Goal: Task Accomplishment & Management: Complete application form

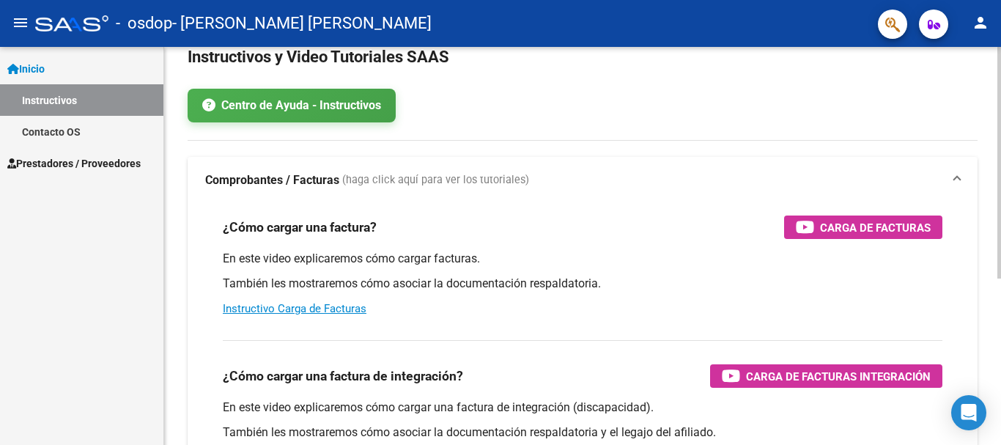
scroll to position [35, 0]
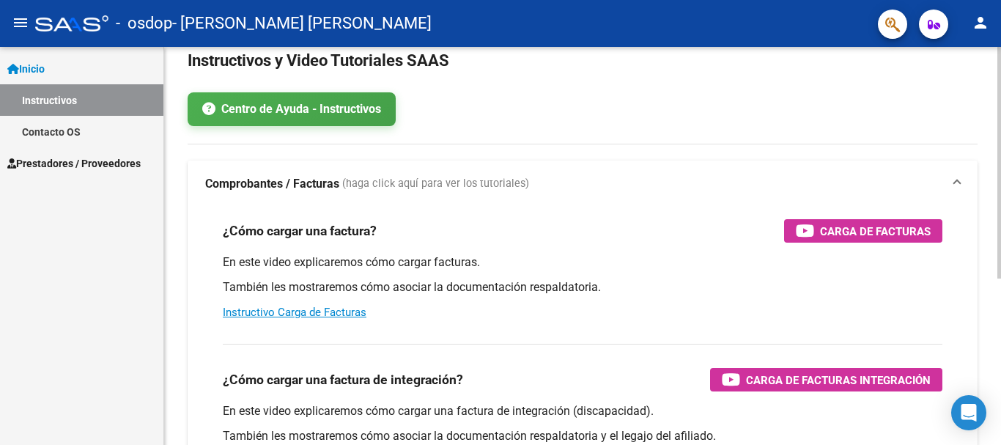
click at [989, 175] on div "Instructivos y Video Tutoriales SAAS Centro de Ayuda - Instructivos Comprobante…" at bounding box center [584, 354] width 840 height 684
click at [336, 314] on link "Instructivo Carga de Facturas" at bounding box center [295, 312] width 144 height 13
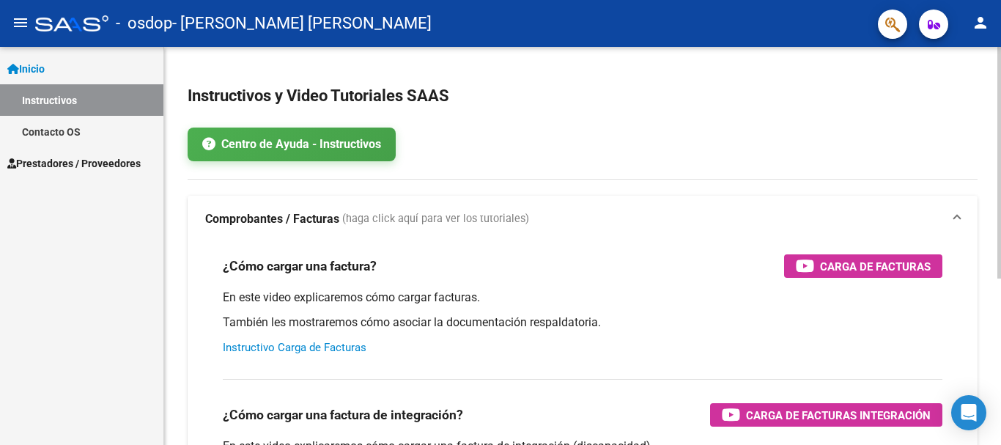
click at [989, 56] on div at bounding box center [999, 246] width 4 height 398
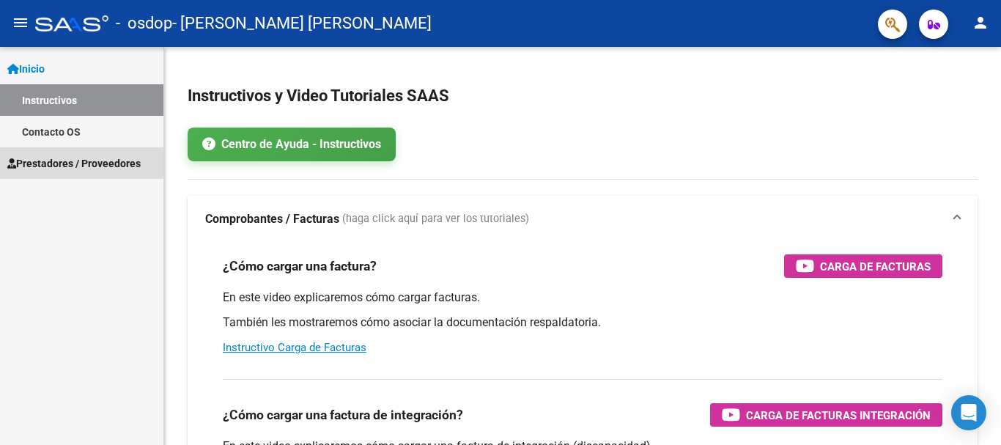
click at [67, 160] on span "Prestadores / Proveedores" at bounding box center [73, 163] width 133 height 16
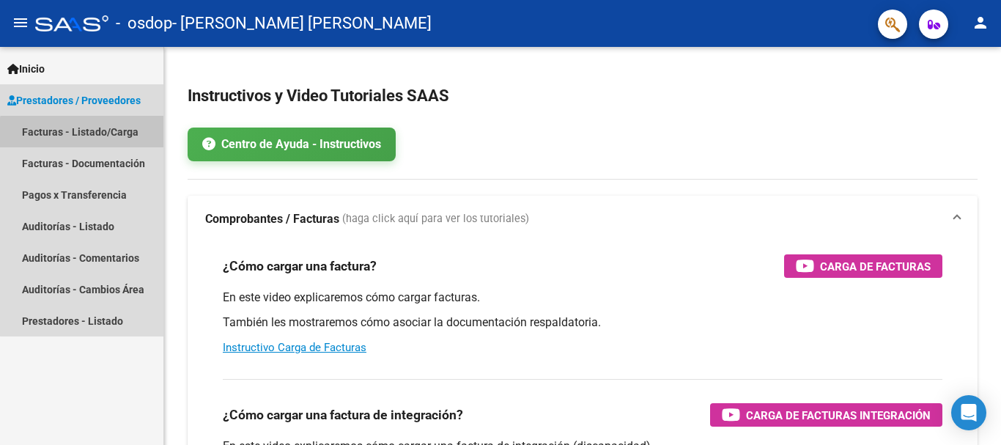
click at [85, 133] on link "Facturas - Listado/Carga" at bounding box center [81, 132] width 163 height 32
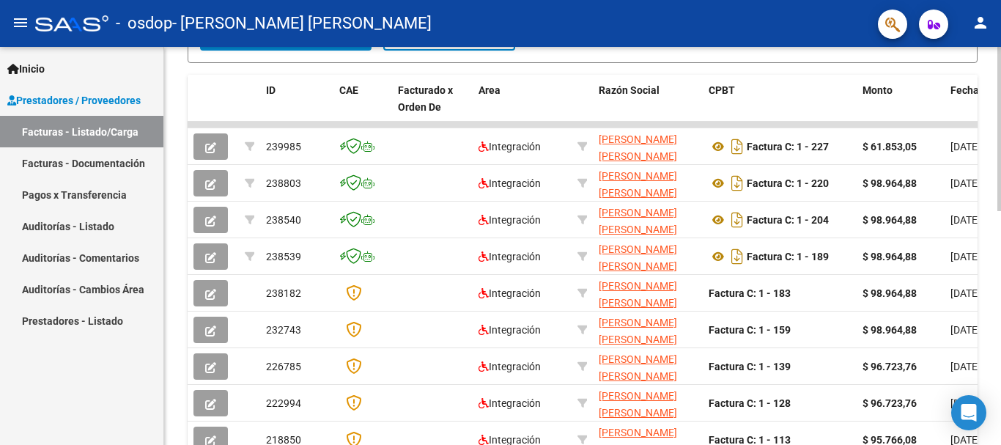
scroll to position [401, 0]
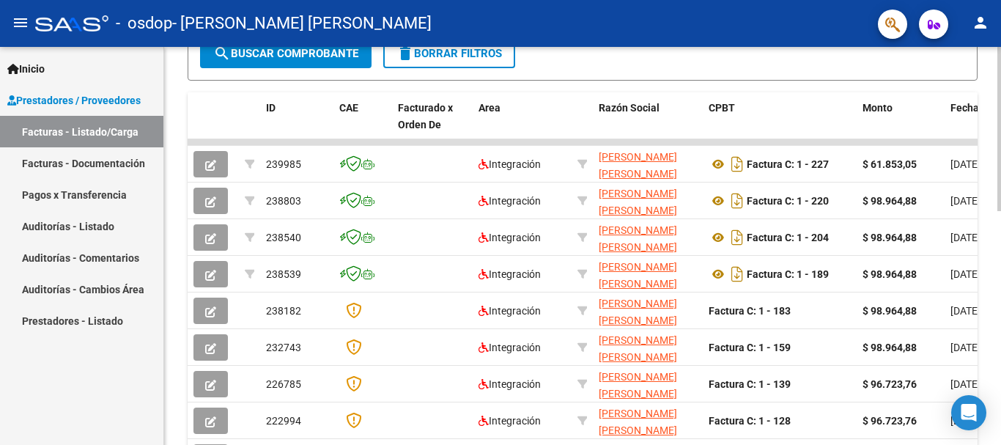
click at [989, 361] on div "Video tutorial PRESTADORES -> Listado de CPBTs Emitidos por Prestadores / Prove…" at bounding box center [584, 123] width 840 height 955
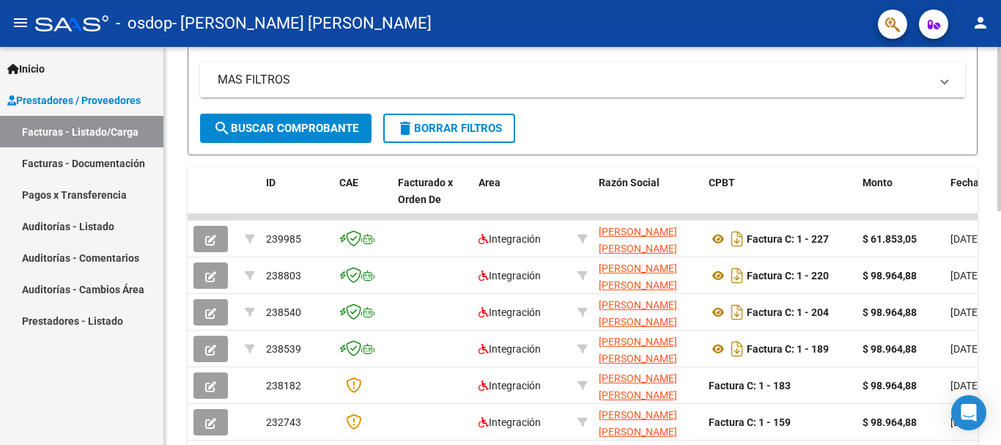
click at [989, 199] on div "Video tutorial PRESTADORES -> Listado de CPBTs Emitidos por Prestadores / Prove…" at bounding box center [584, 198] width 840 height 955
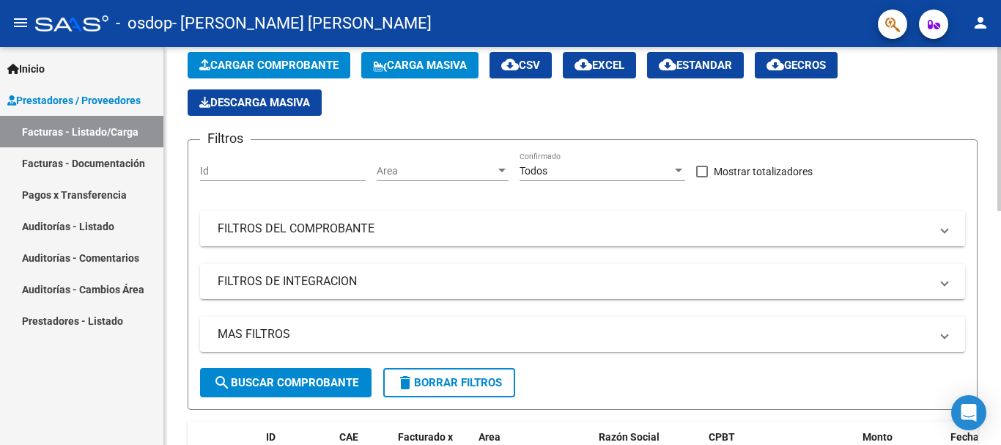
scroll to position [0, 0]
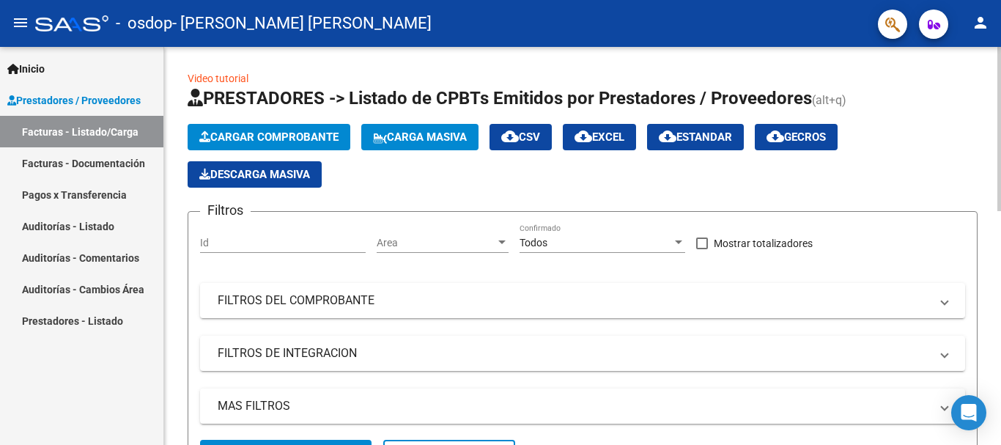
click at [317, 136] on span "Cargar Comprobante" at bounding box center [268, 136] width 139 height 13
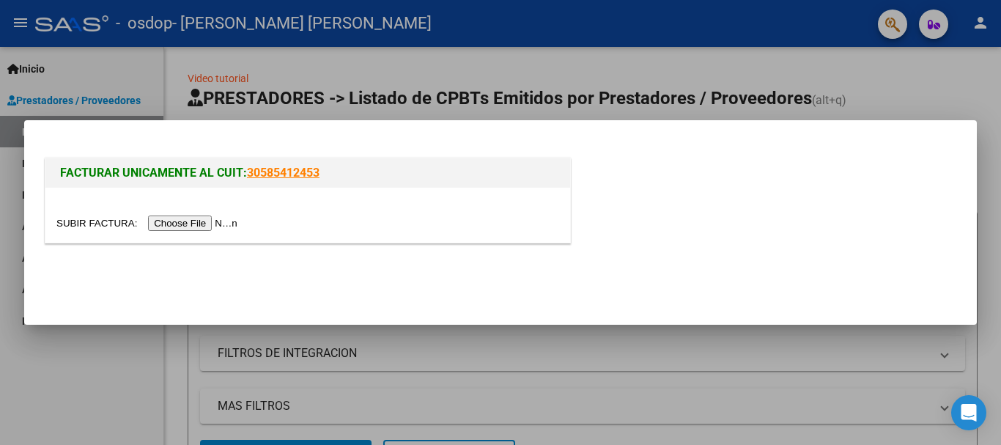
click at [192, 223] on input "file" at bounding box center [148, 222] width 185 height 15
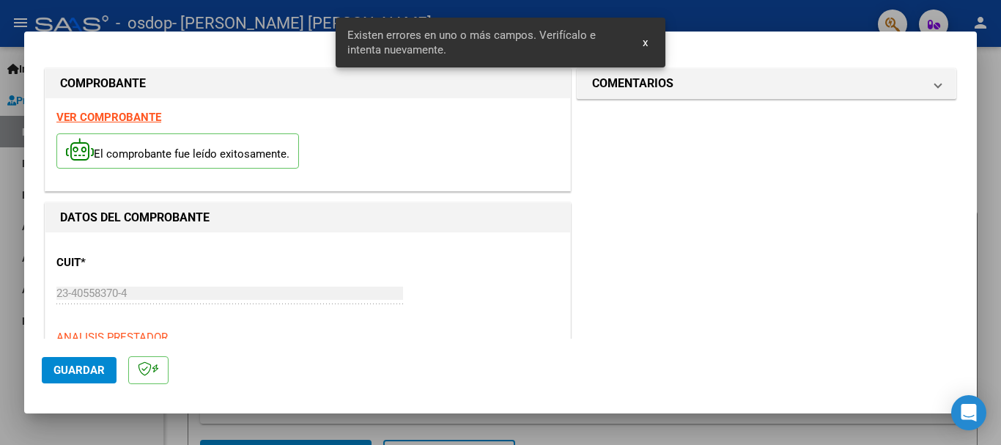
scroll to position [339, 0]
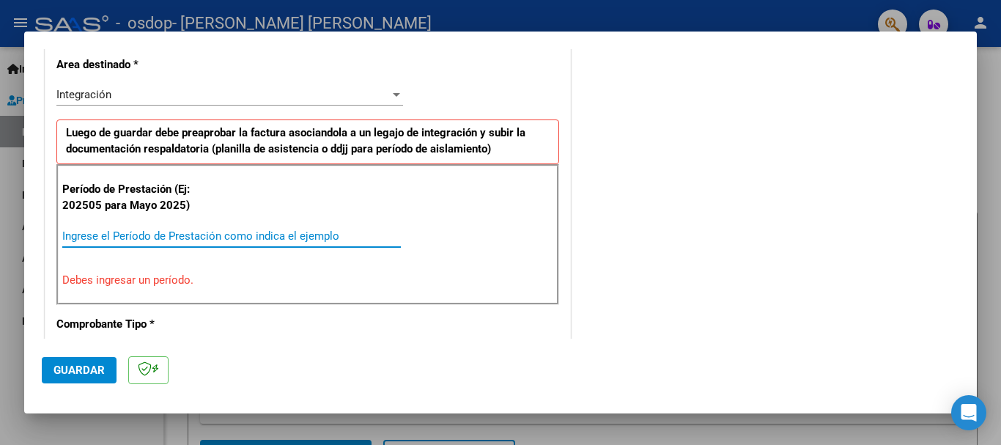
click at [325, 239] on input "Ingrese el Período de Prestación como indica el ejemplo" at bounding box center [231, 235] width 339 height 13
type input "2"
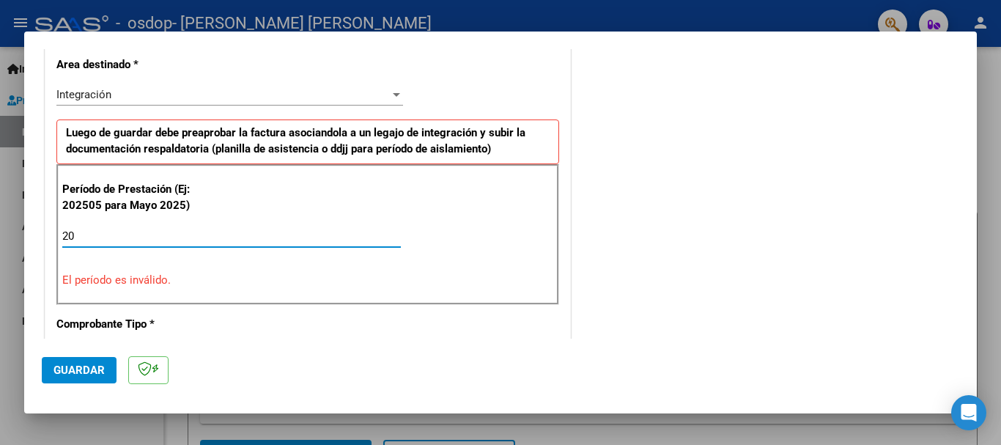
type input "2"
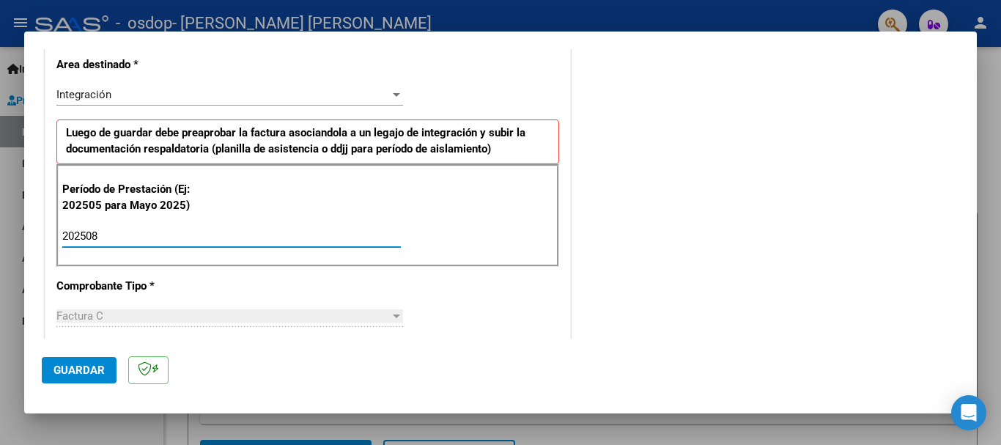
type input "202508"
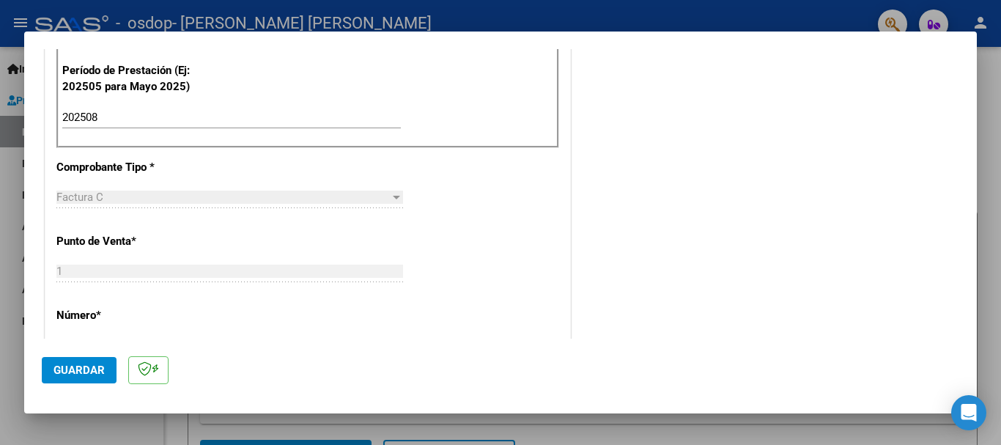
scroll to position [497, 0]
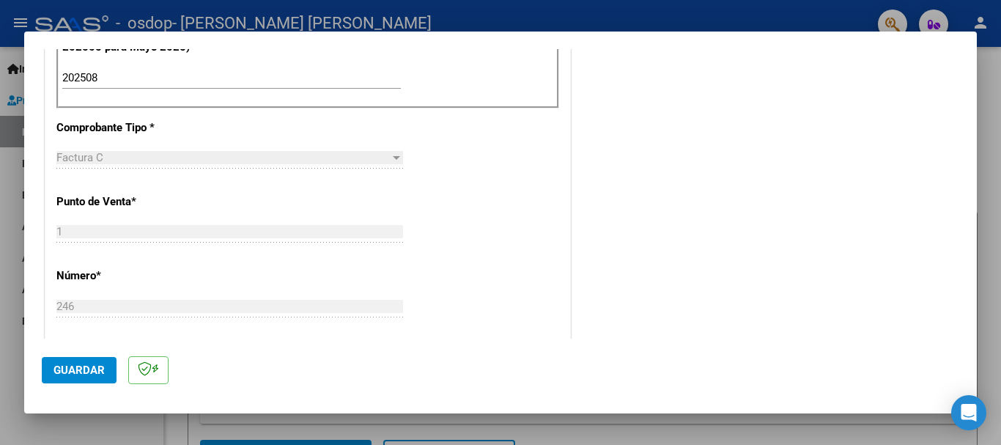
click at [372, 160] on div "Factura C" at bounding box center [222, 157] width 333 height 13
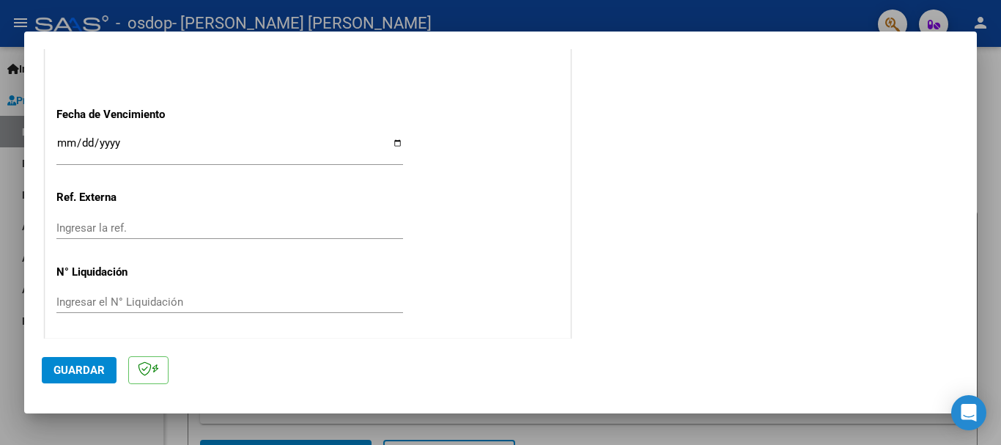
scroll to position [1000, 0]
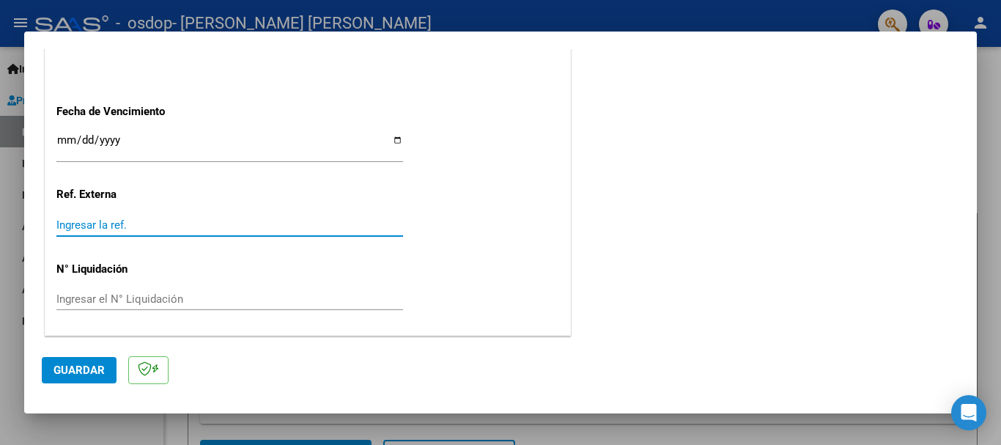
click at [308, 227] on input "Ingresar la ref." at bounding box center [229, 224] width 347 height 13
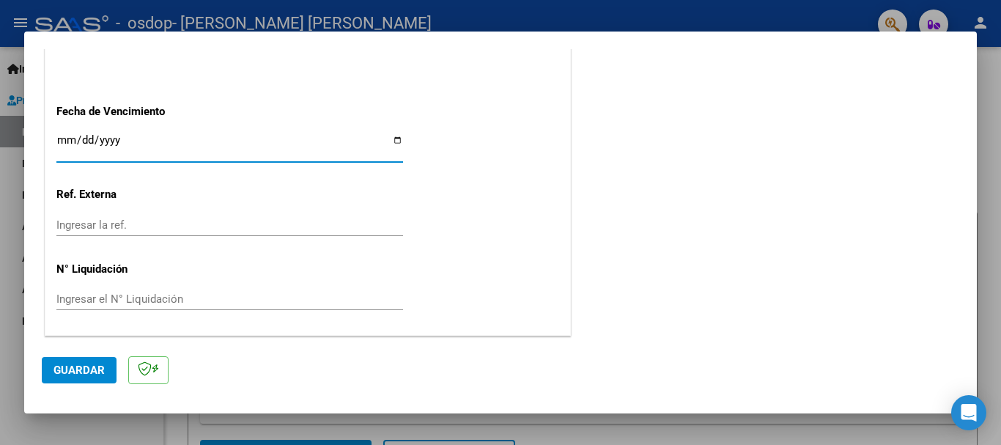
click at [64, 143] on input "Ingresar la fecha" at bounding box center [229, 145] width 347 height 23
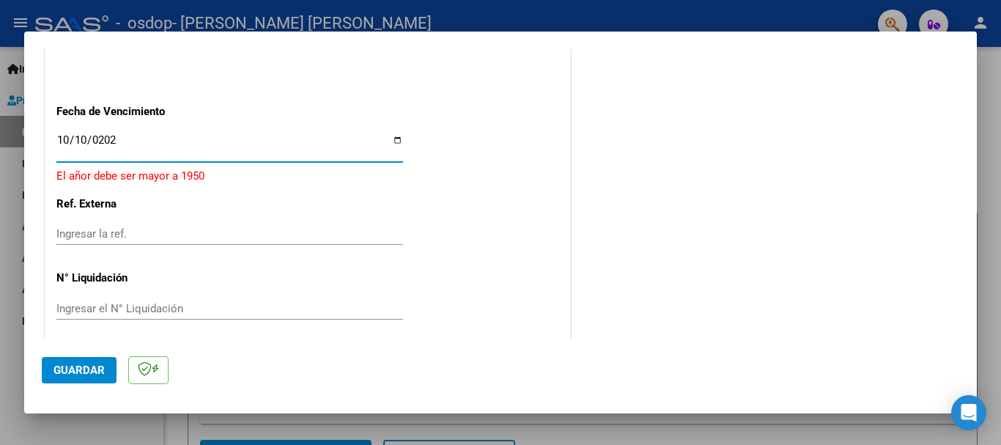
type input "[DATE]"
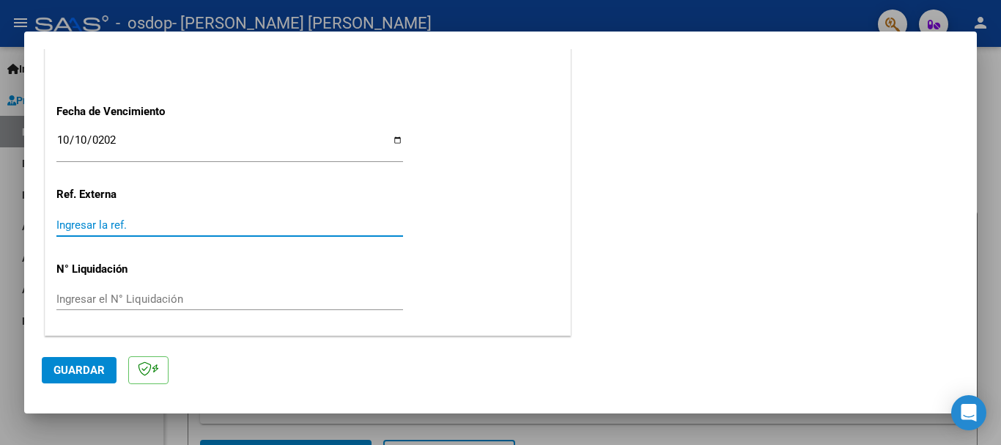
click at [108, 221] on input "Ingresar la ref." at bounding box center [229, 224] width 347 height 13
click at [146, 226] on input "Ingresar la ref." at bounding box center [229, 224] width 347 height 13
click at [136, 302] on input "Ingresar el N° Liquidación" at bounding box center [229, 298] width 347 height 13
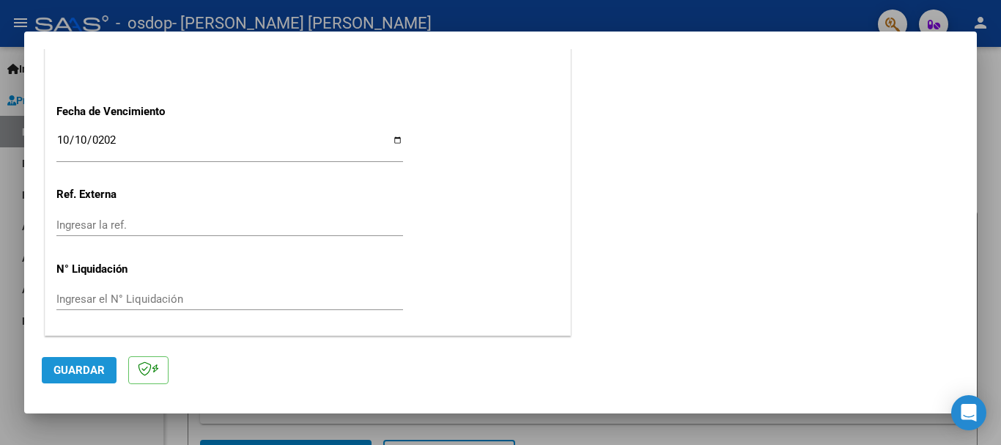
click at [97, 364] on span "Guardar" at bounding box center [78, 369] width 51 height 13
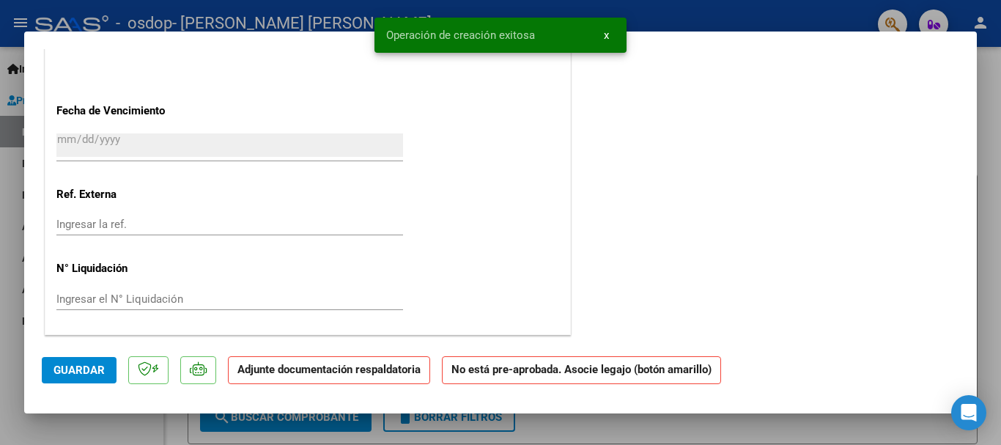
scroll to position [0, 0]
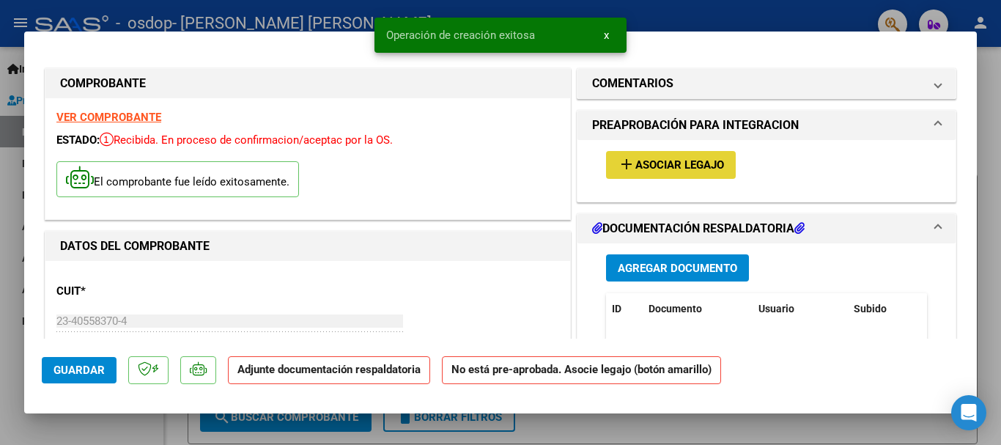
click at [681, 164] on span "Asociar Legajo" at bounding box center [679, 165] width 89 height 13
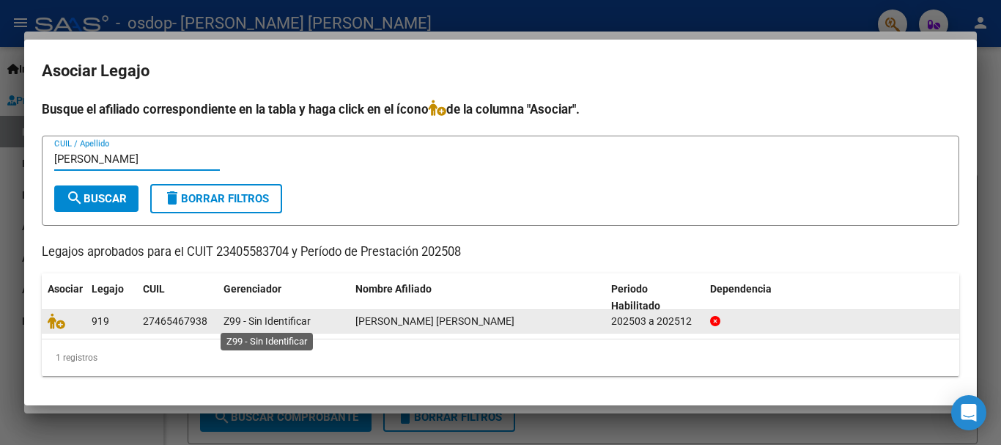
type input "[PERSON_NAME]"
click at [296, 326] on span "Z99 - Sin Identificar" at bounding box center [266, 321] width 87 height 12
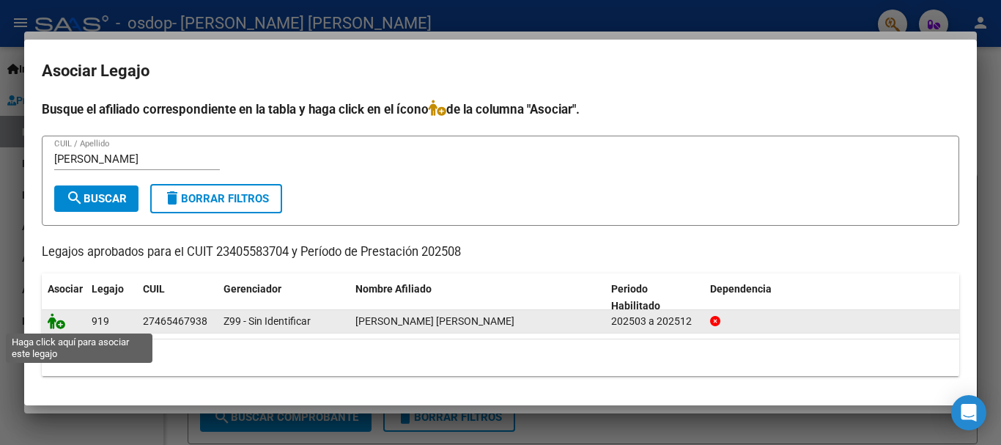
click at [59, 325] on icon at bounding box center [57, 321] width 18 height 16
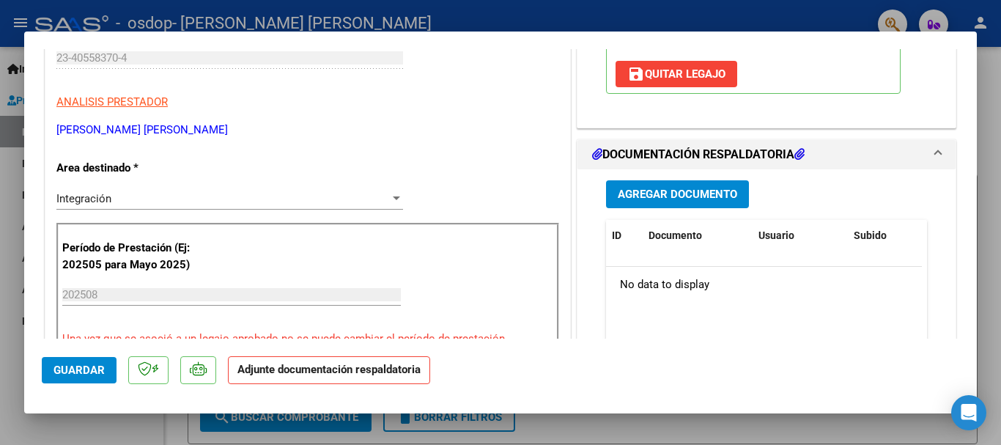
scroll to position [300, 0]
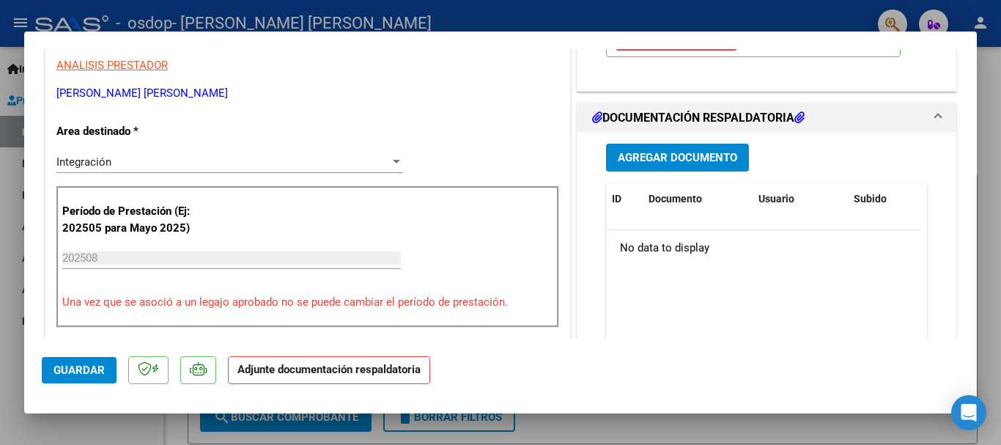
click at [677, 155] on span "Agregar Documento" at bounding box center [677, 158] width 119 height 13
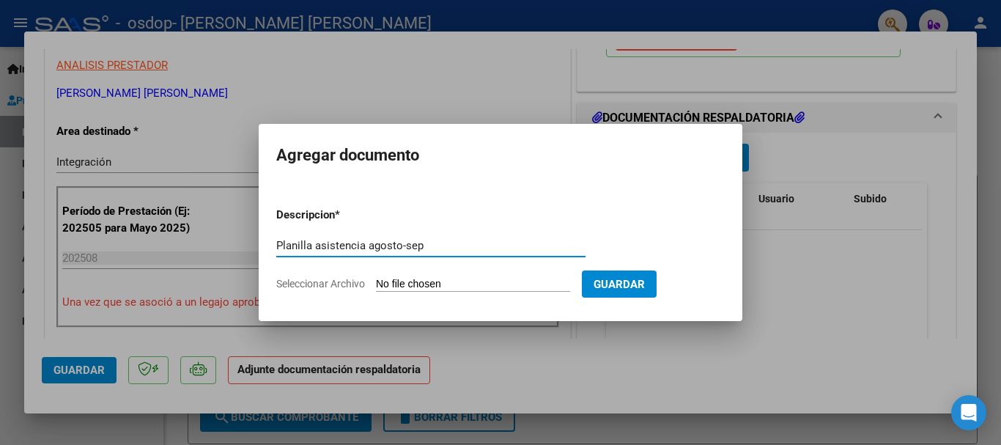
type input "Planilla asistencia agosto-sep"
click at [517, 282] on input "Seleccionar Archivo" at bounding box center [473, 285] width 194 height 14
type input "C:\fakepath\CS PDF [DATE] 22.59.52.pdf"
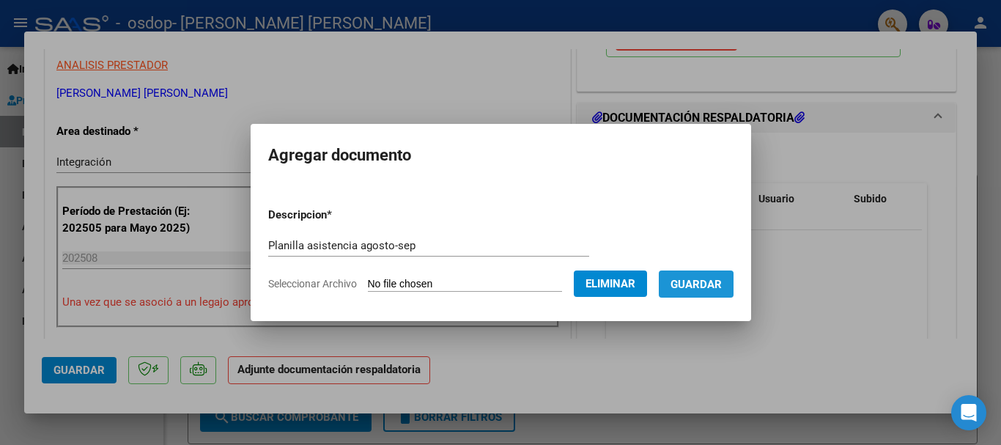
click at [697, 285] on span "Guardar" at bounding box center [695, 284] width 51 height 13
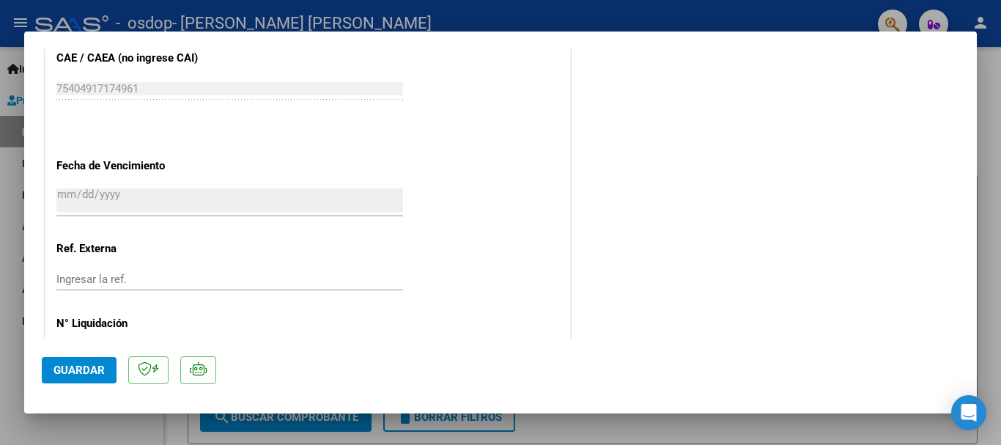
scroll to position [1022, 0]
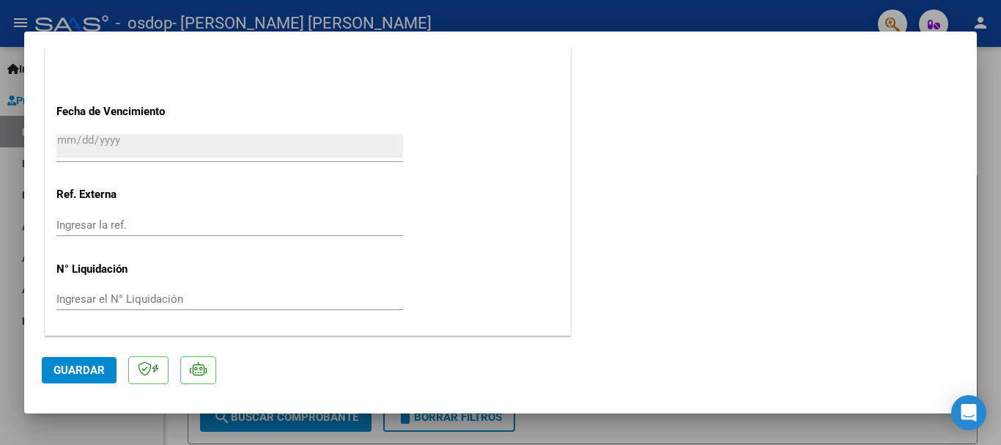
click at [67, 370] on span "Guardar" at bounding box center [78, 369] width 51 height 13
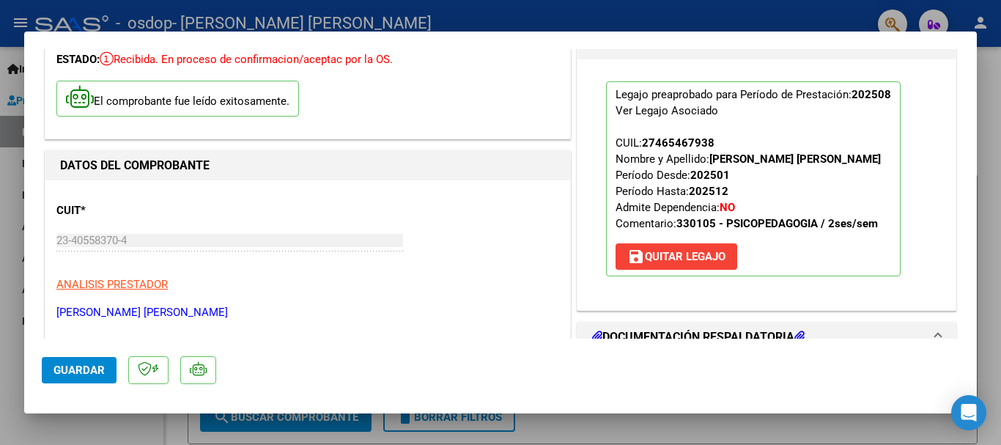
scroll to position [0, 0]
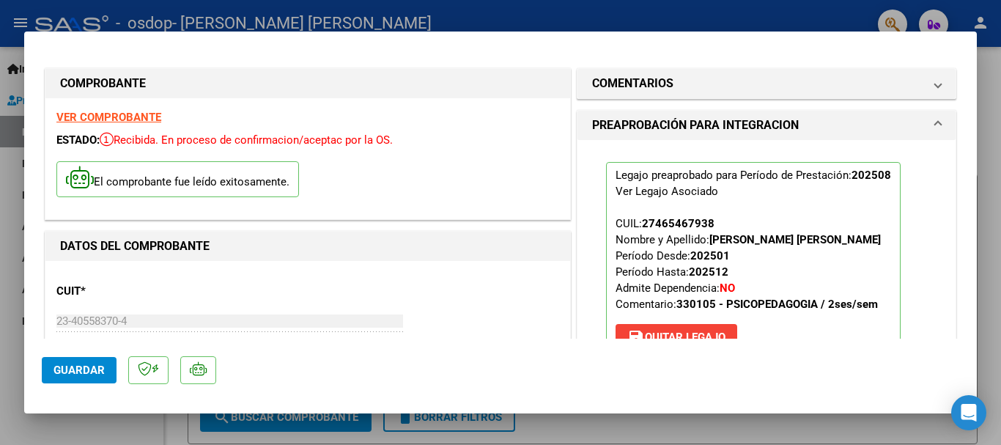
click at [989, 185] on div at bounding box center [500, 222] width 1001 height 445
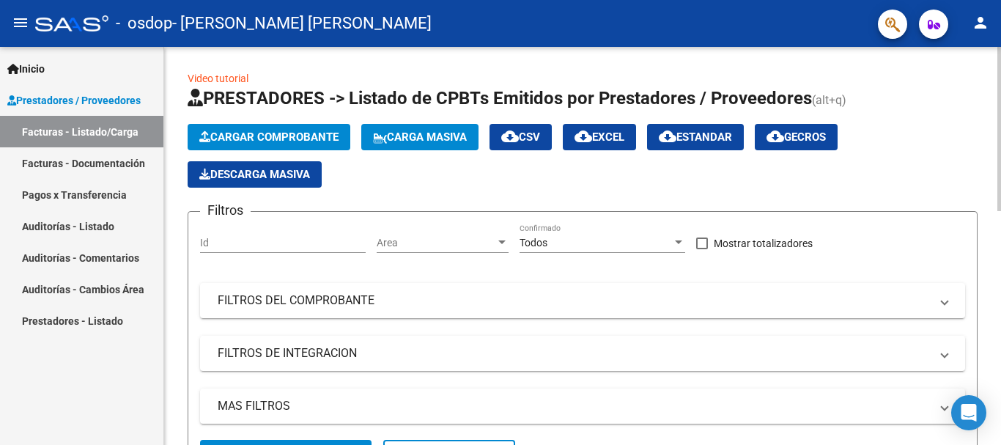
click at [289, 134] on span "Cargar Comprobante" at bounding box center [268, 136] width 139 height 13
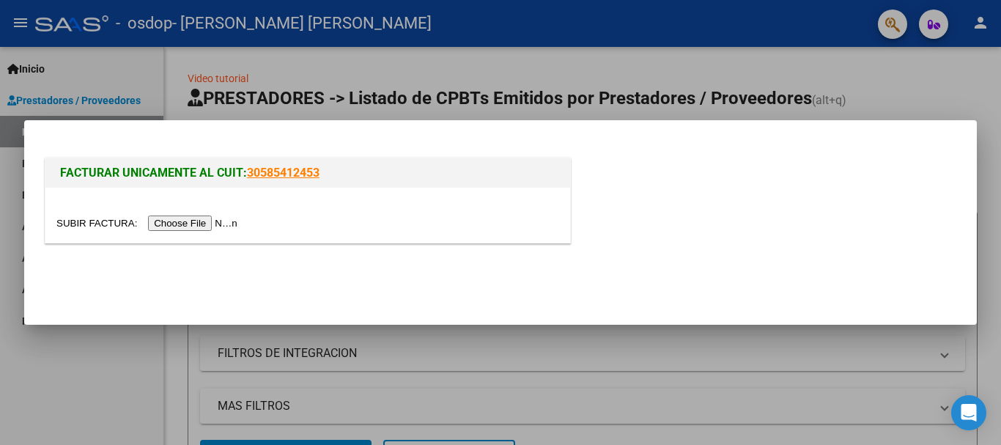
click at [218, 226] on input "file" at bounding box center [148, 222] width 185 height 15
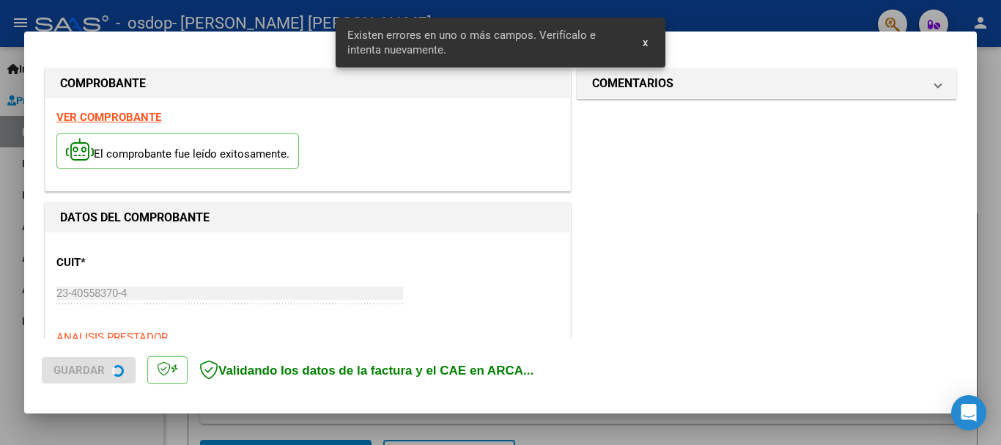
scroll to position [339, 0]
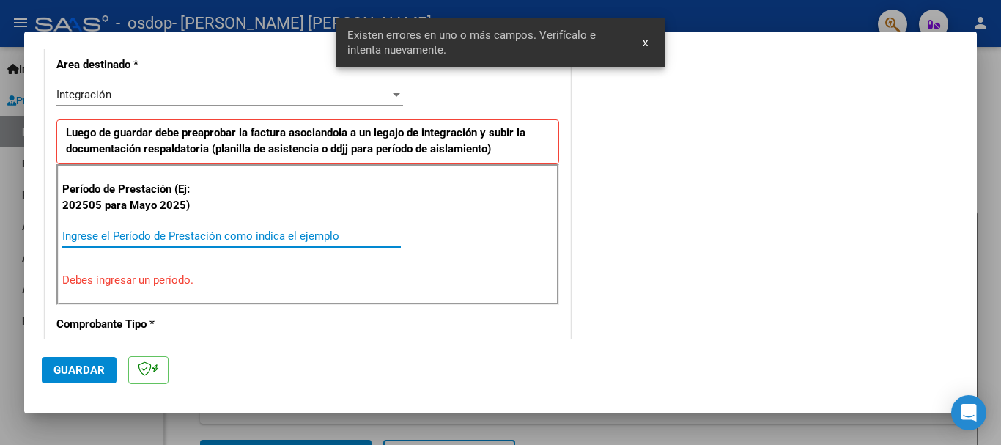
click at [334, 240] on input "Ingrese el Período de Prestación como indica el ejemplo" at bounding box center [231, 235] width 339 height 13
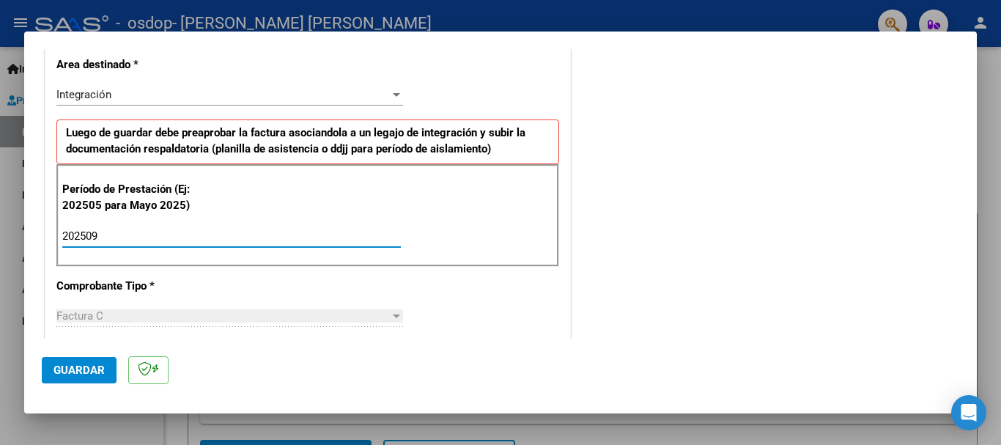
type input "202509"
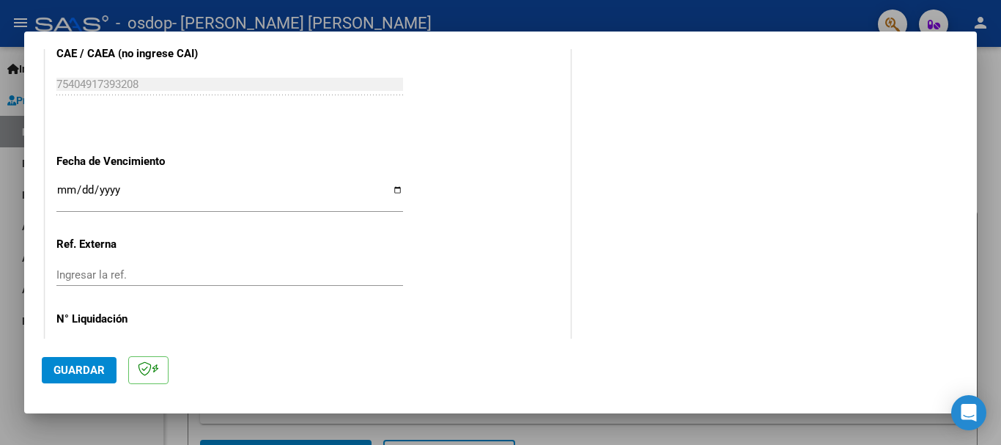
scroll to position [972, 0]
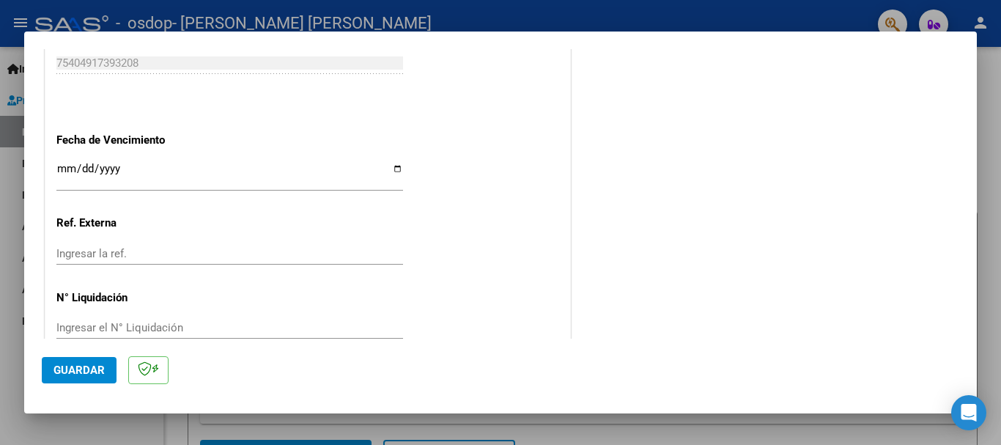
click at [59, 166] on input "Ingresar la fecha" at bounding box center [229, 174] width 347 height 23
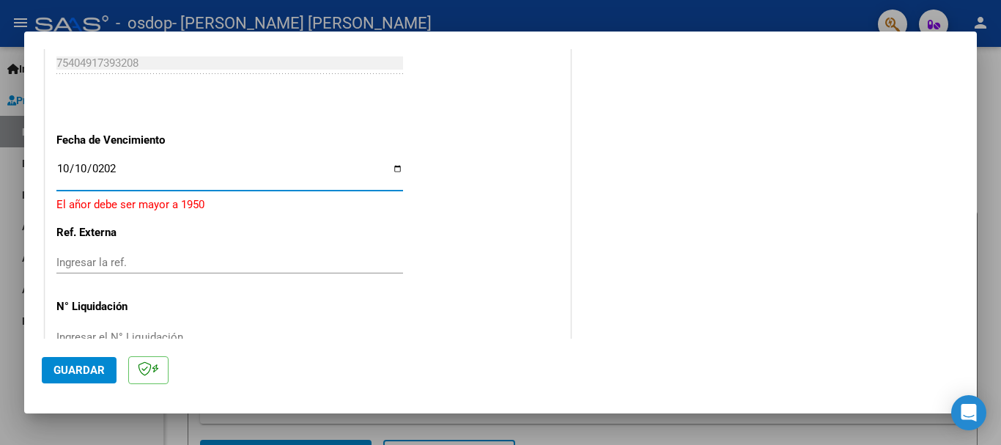
type input "[DATE]"
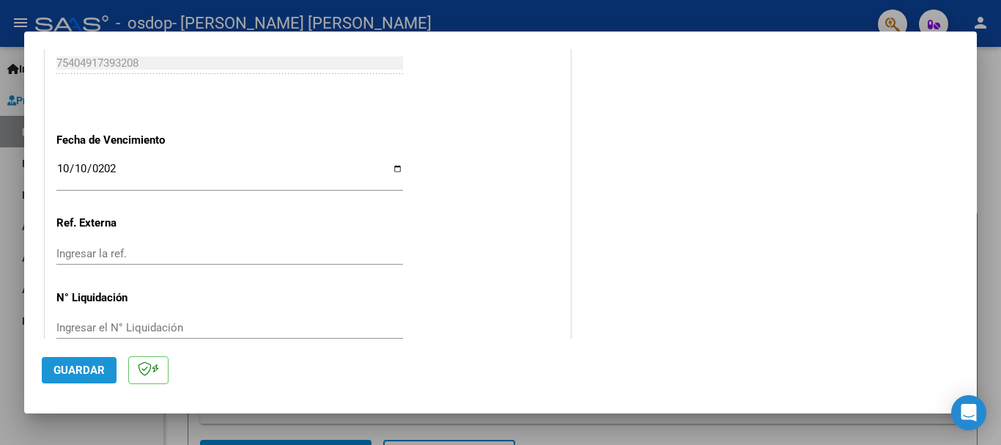
click at [104, 366] on button "Guardar" at bounding box center [79, 370] width 75 height 26
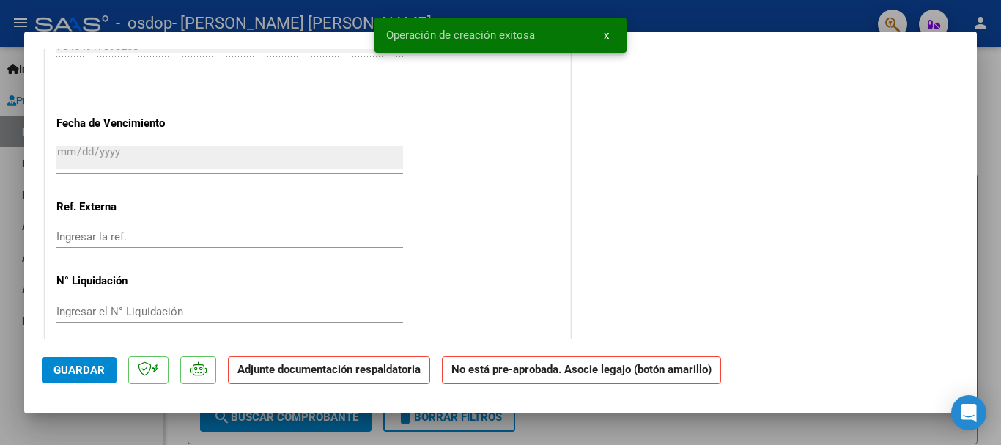
scroll to position [0, 0]
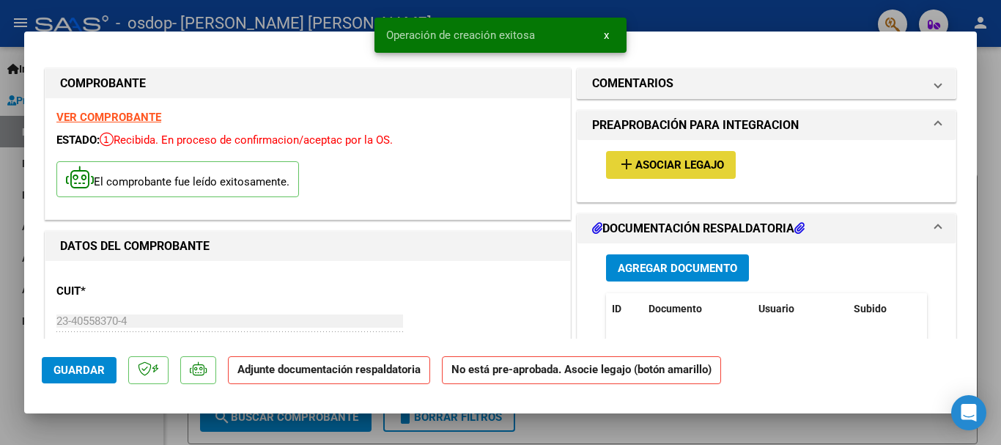
click at [648, 173] on button "add Asociar Legajo" at bounding box center [671, 164] width 130 height 27
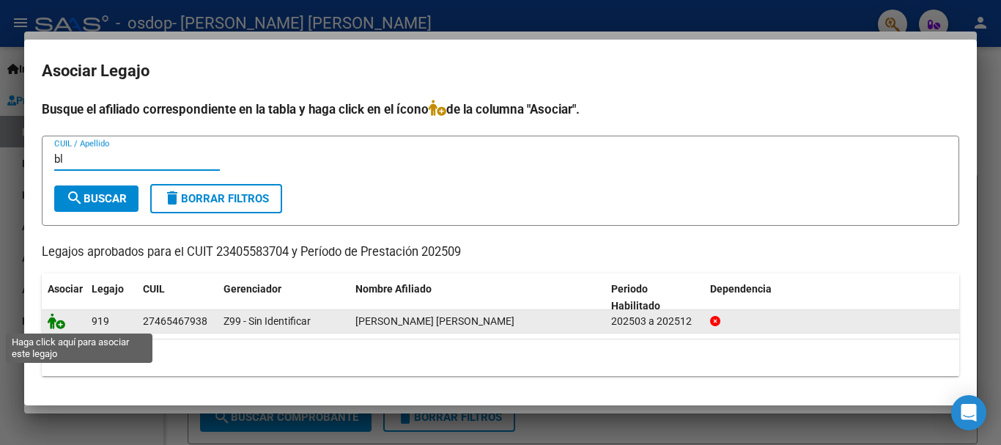
type input "bl"
click at [62, 325] on icon at bounding box center [57, 321] width 18 height 16
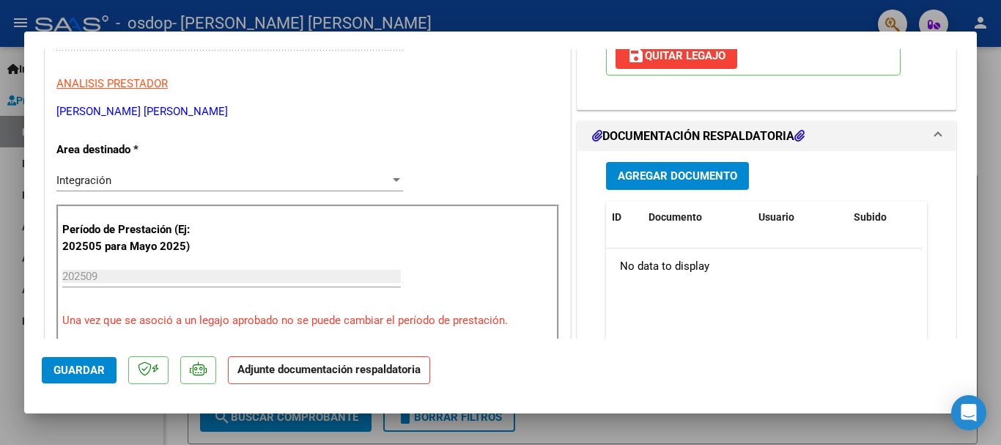
scroll to position [314, 0]
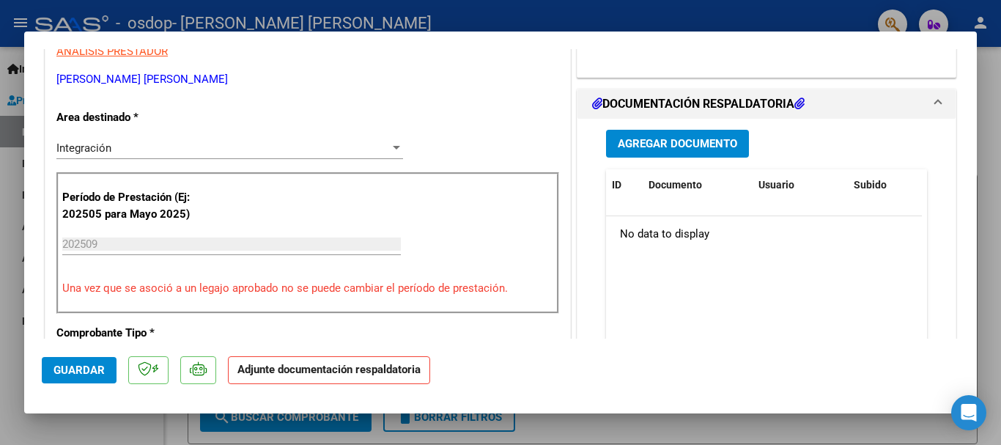
click at [658, 140] on span "Agregar Documento" at bounding box center [677, 144] width 119 height 13
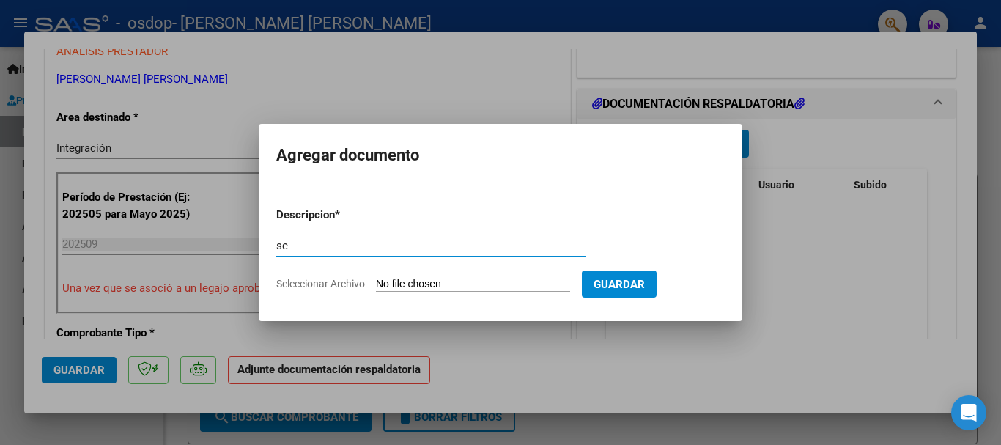
type input "s"
type input "planilla asist agosto-sep"
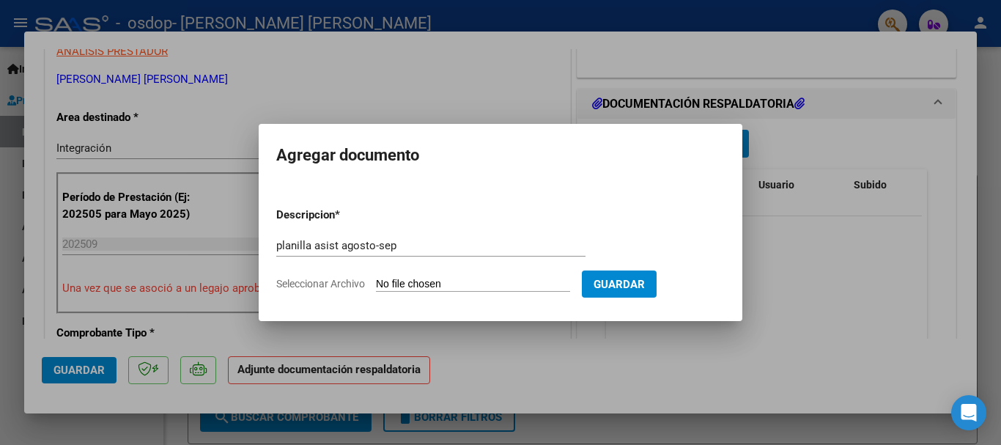
click at [426, 283] on input "Seleccionar Archivo" at bounding box center [473, 285] width 194 height 14
type input "C:\fakepath\CS PDF [DATE] 22.59.52.pdf"
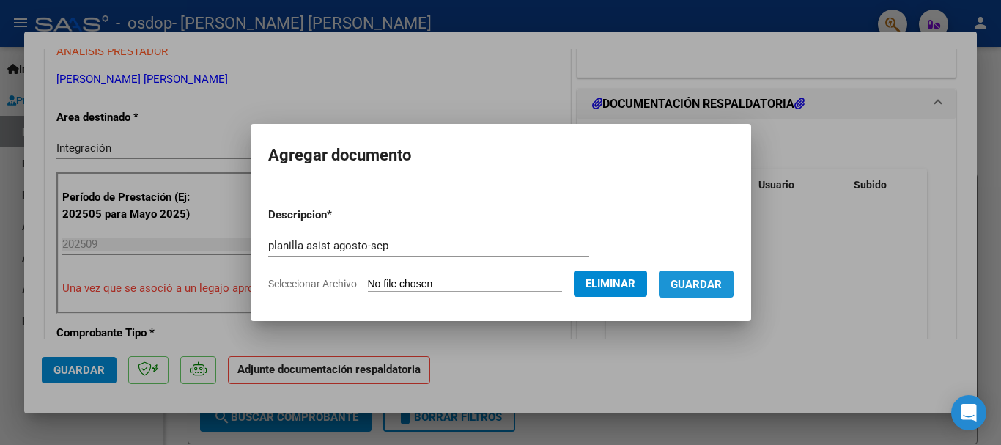
click at [698, 283] on span "Guardar" at bounding box center [695, 284] width 51 height 13
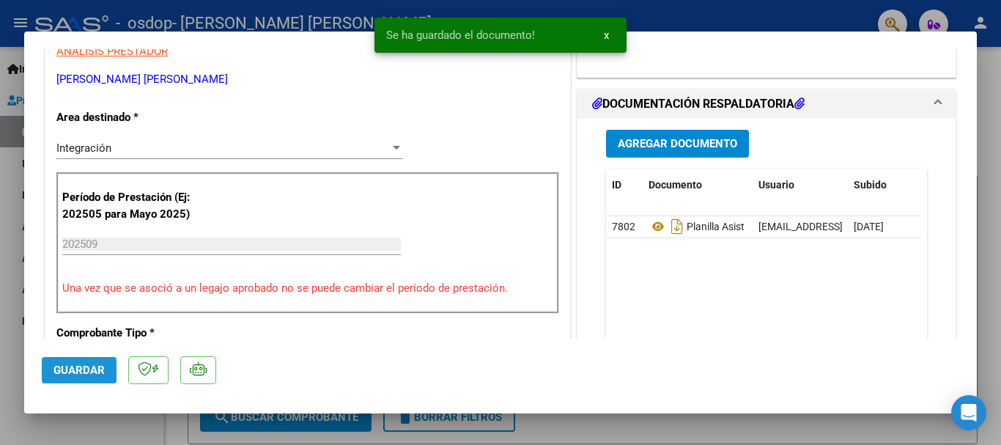
click at [82, 366] on span "Guardar" at bounding box center [78, 369] width 51 height 13
click at [620, 431] on div at bounding box center [500, 222] width 1001 height 445
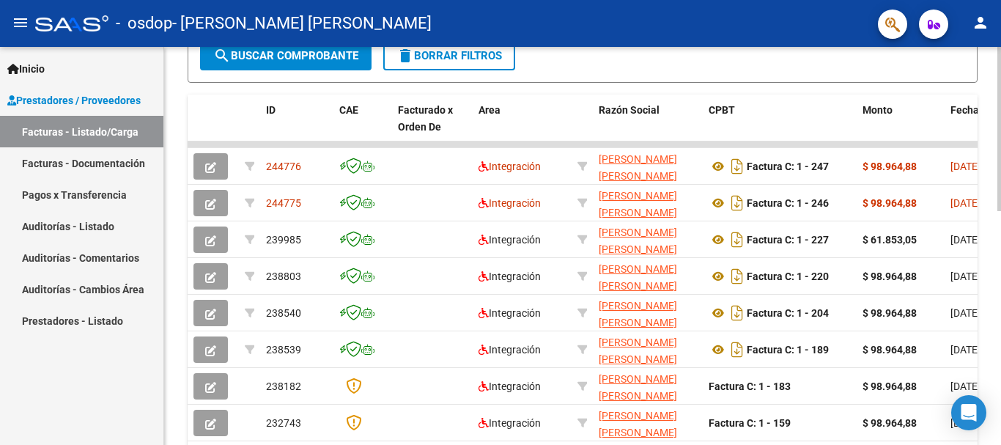
scroll to position [393, 0]
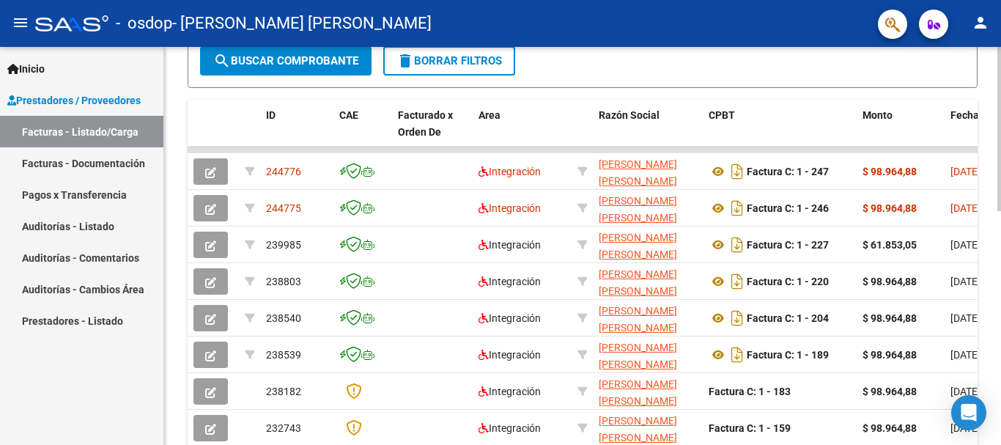
click at [989, 276] on div "Video tutorial PRESTADORES -> Listado de CPBTs Emitidos por Prestadores / Prove…" at bounding box center [584, 130] width 840 height 955
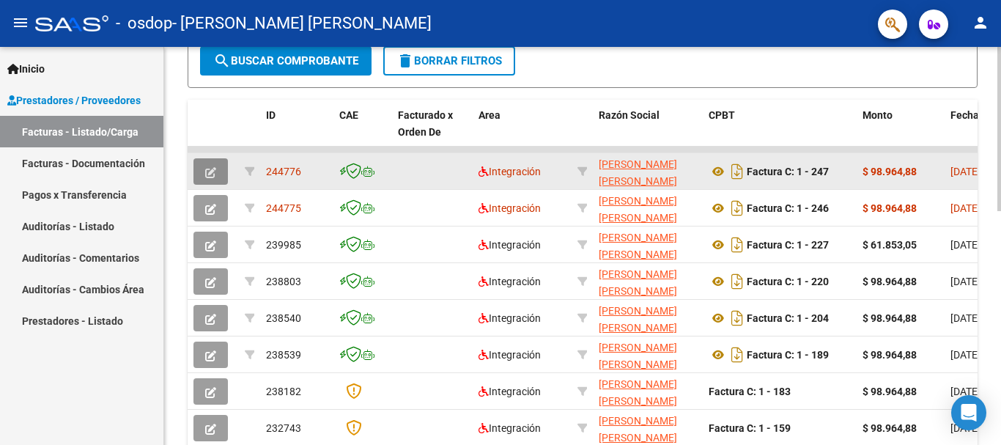
click at [217, 174] on button "button" at bounding box center [210, 171] width 34 height 26
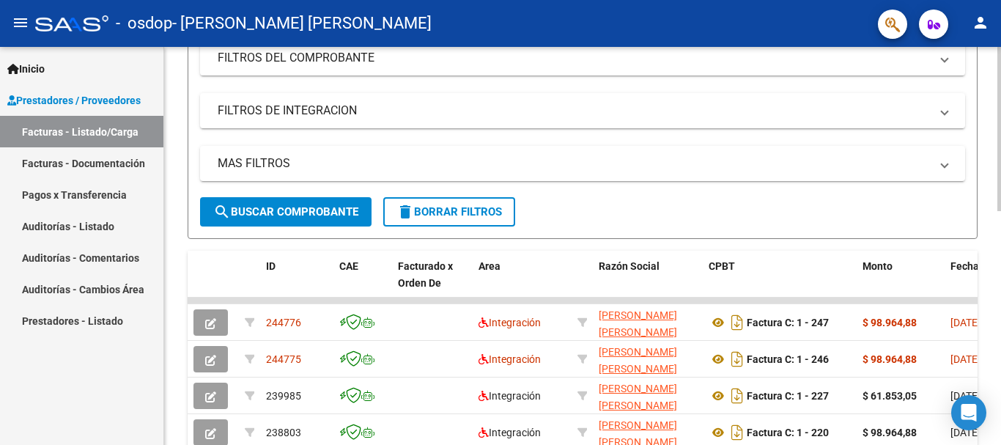
scroll to position [0, 0]
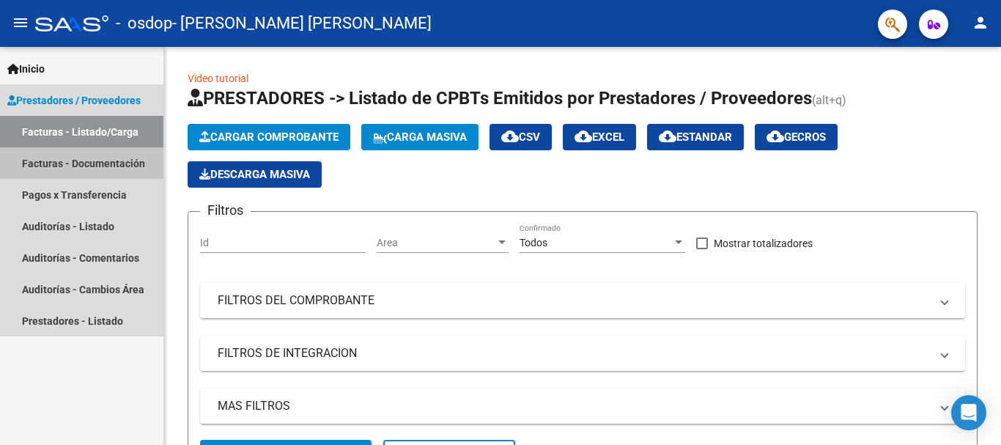
click at [85, 166] on link "Facturas - Documentación" at bounding box center [81, 163] width 163 height 32
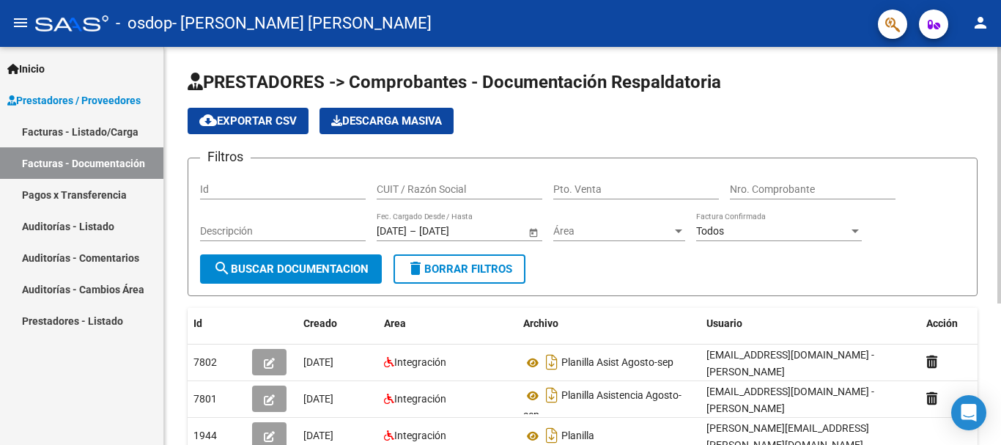
click at [989, 177] on div at bounding box center [999, 175] width 4 height 256
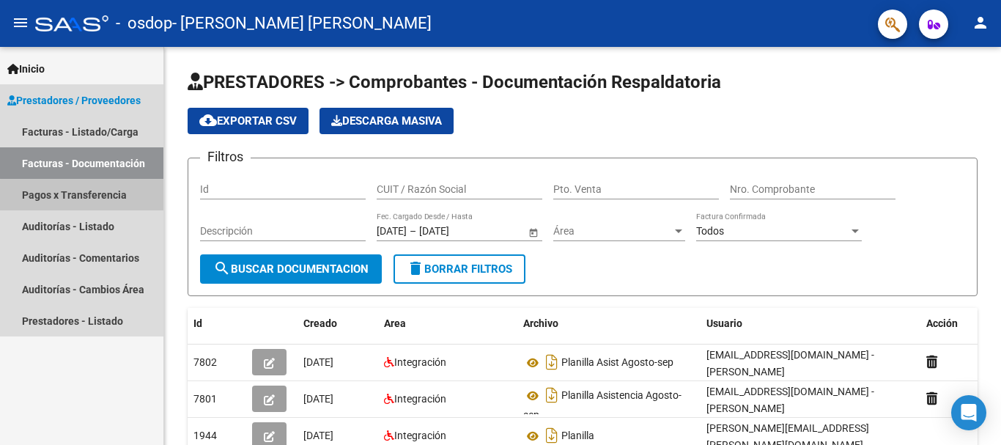
click at [96, 200] on link "Pagos x Transferencia" at bounding box center [81, 195] width 163 height 32
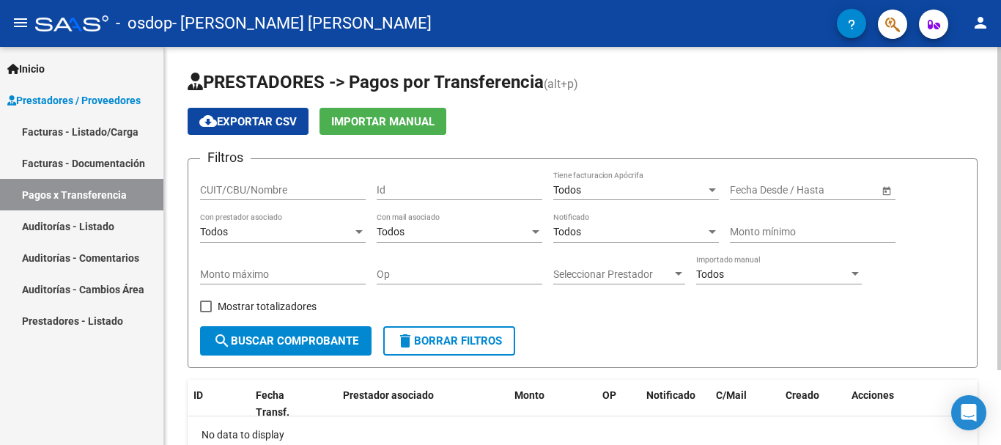
scroll to position [92, 0]
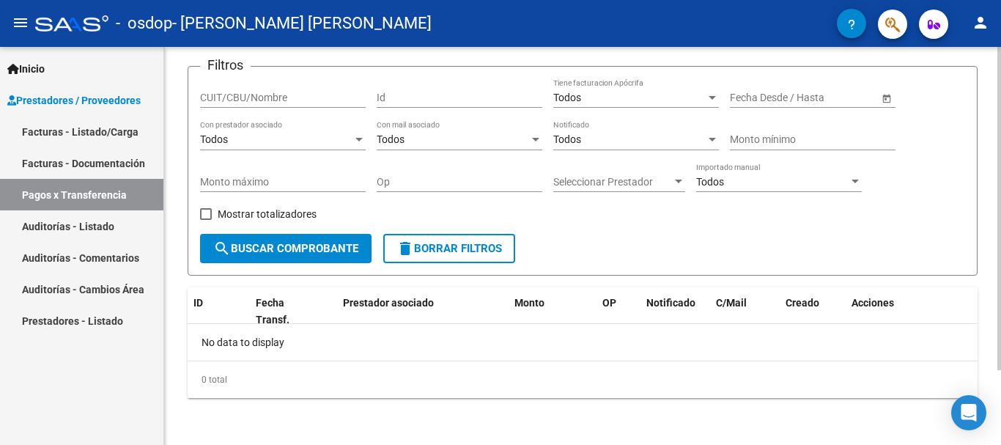
click at [989, 399] on div at bounding box center [999, 246] width 4 height 398
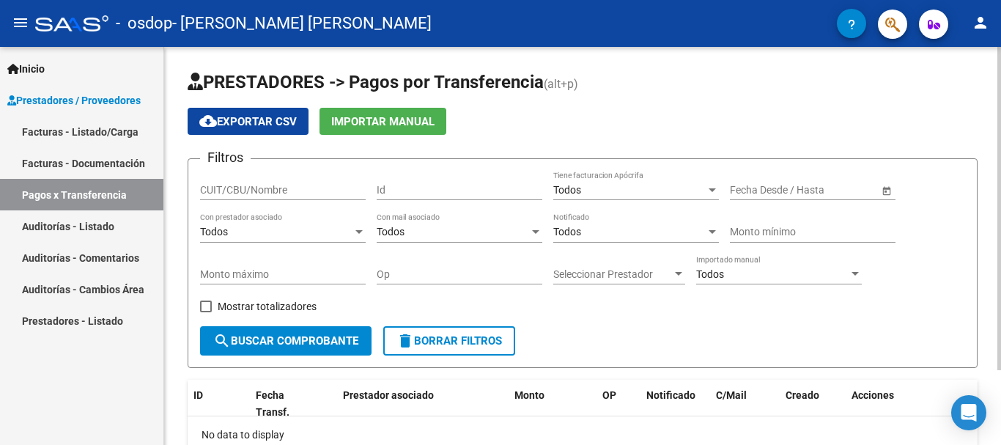
click at [989, 110] on div at bounding box center [999, 246] width 4 height 398
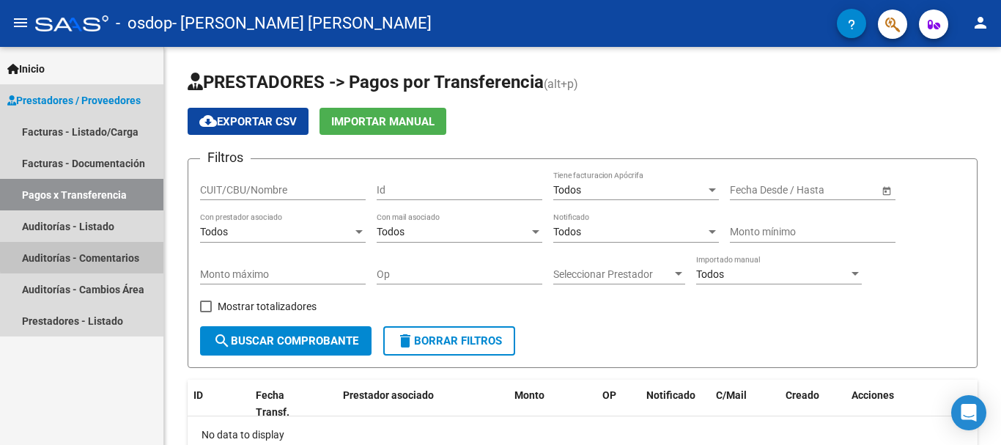
click at [91, 256] on link "Auditorías - Comentarios" at bounding box center [81, 258] width 163 height 32
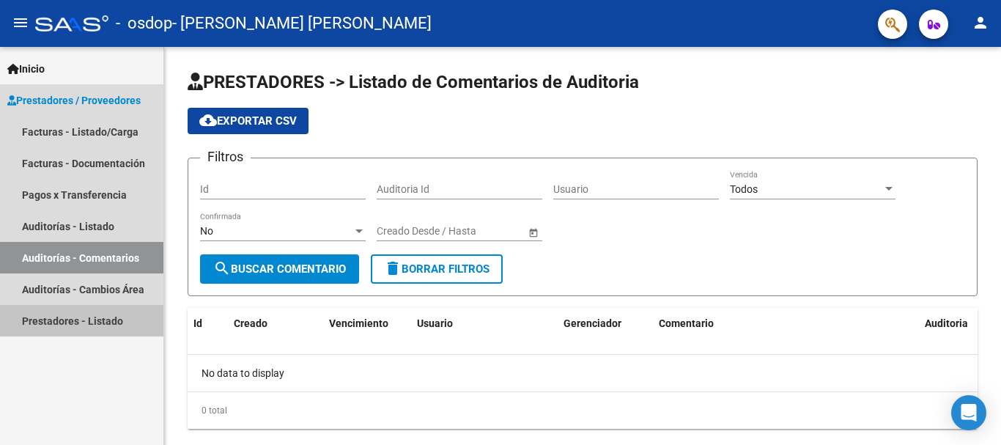
click at [123, 323] on link "Prestadores - Listado" at bounding box center [81, 321] width 163 height 32
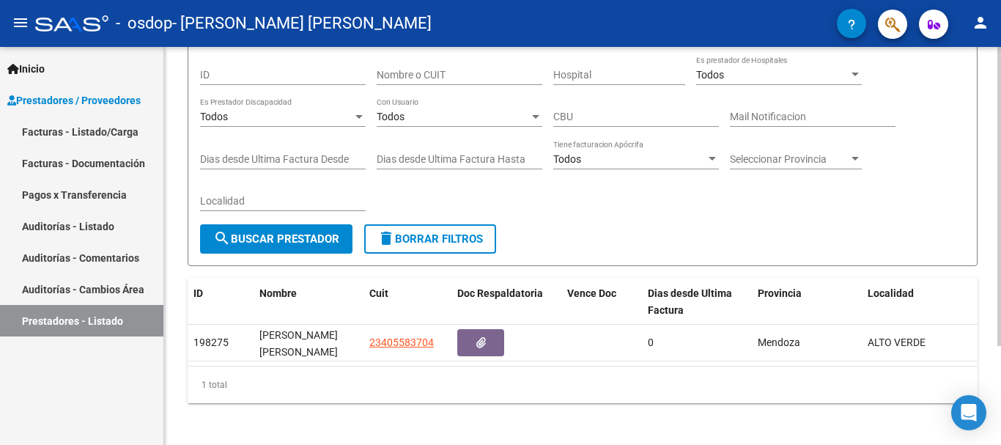
scroll to position [115, 0]
click at [989, 250] on div at bounding box center [999, 291] width 4 height 299
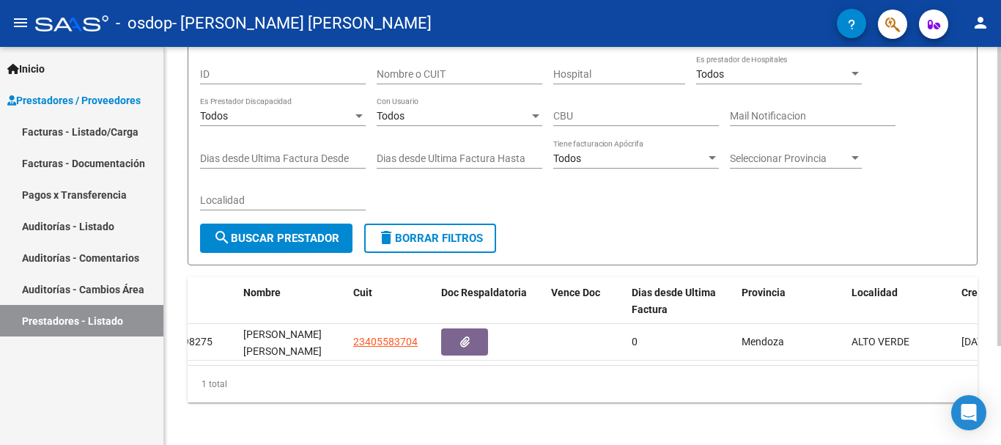
scroll to position [0, 0]
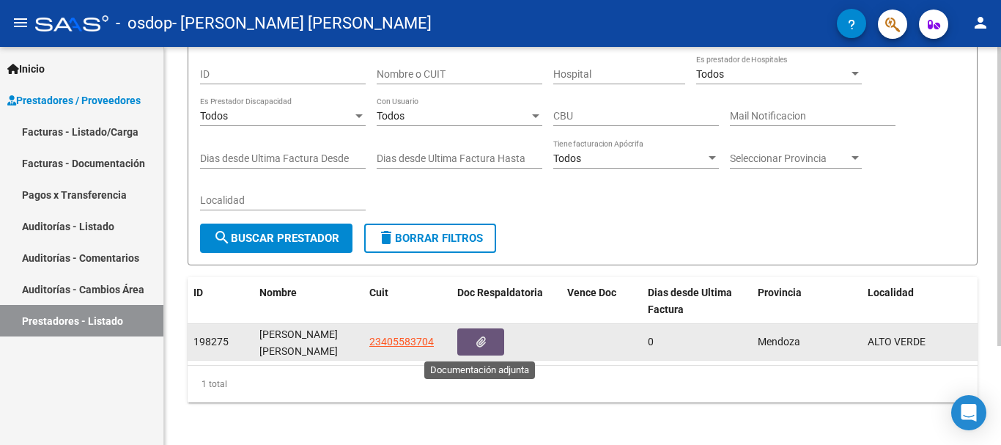
click at [495, 347] on button "button" at bounding box center [480, 341] width 47 height 27
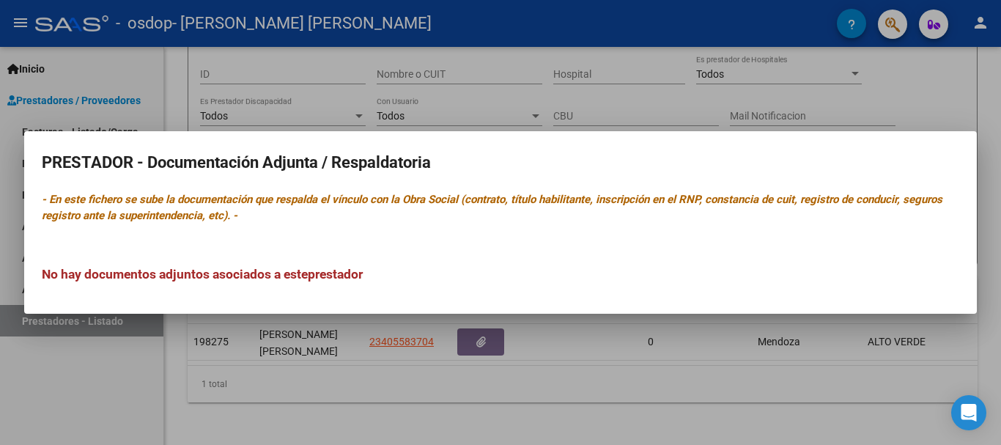
click at [514, 386] on div at bounding box center [500, 222] width 1001 height 445
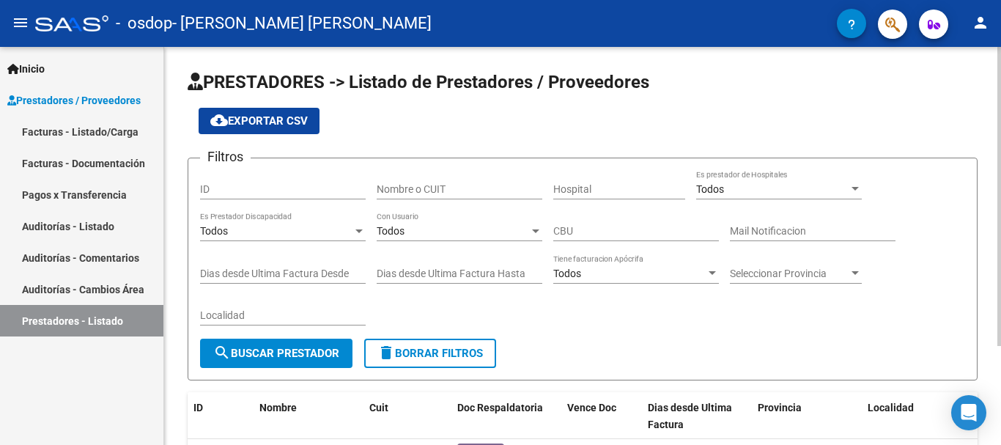
click at [989, 70] on div at bounding box center [999, 246] width 4 height 398
